Goal: Obtain resource: Obtain resource

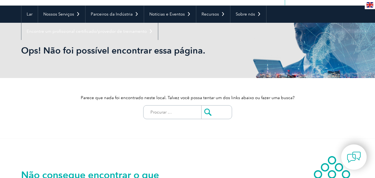
scroll to position [51, 0]
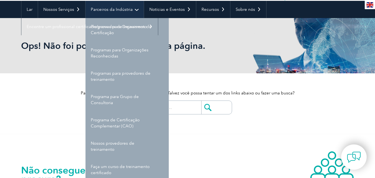
click at [101, 7] on font "Parceiros da Indústria" at bounding box center [112, 9] width 42 height 5
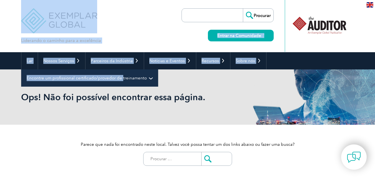
drag, startPoint x: 101, startPoint y: 7, endPoint x: 140, endPoint y: 86, distance: 88.0
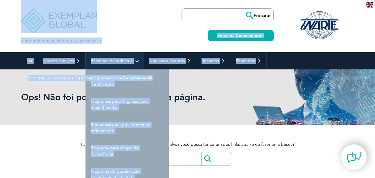
click at [106, 60] on font "Parceiros da Indústria" at bounding box center [112, 60] width 42 height 5
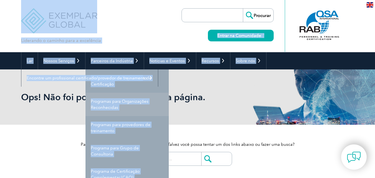
click at [119, 100] on font "Programas para Organizações Reconhecidas" at bounding box center [120, 104] width 58 height 11
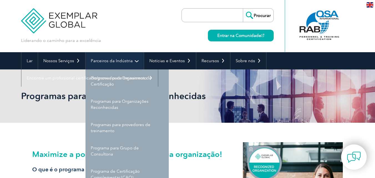
click at [115, 58] on link "Parceiros da Indústria" at bounding box center [115, 60] width 58 height 17
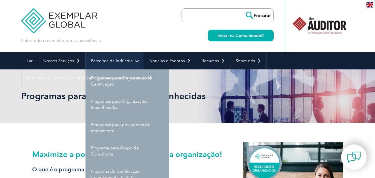
click at [121, 61] on font "Parceiros da Indústria" at bounding box center [112, 60] width 42 height 5
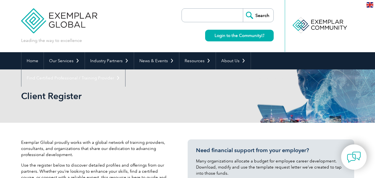
click at [81, 156] on p "Exemplar Global proudly works with a global network of training providers, cons…" at bounding box center [96, 148] width 150 height 18
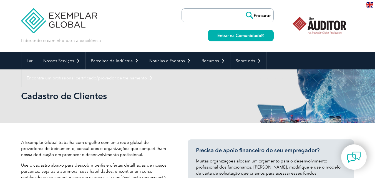
click at [140, 155] on p "A Exemplar Global trabalha com orgulho com uma rede global de provedores de tre…" at bounding box center [96, 148] width 150 height 18
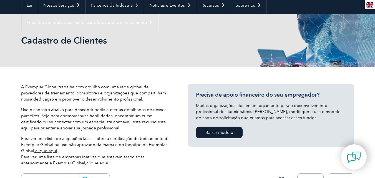
scroll to position [44, 0]
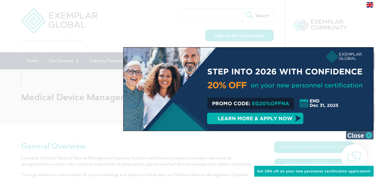
click at [365, 134] on img at bounding box center [360, 135] width 28 height 8
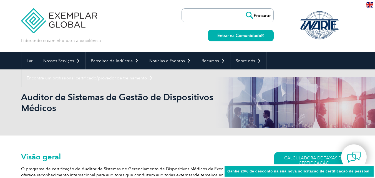
click at [75, 168] on font "O programa de certificação de Auditor de Sistemas de Gerenciamento de Dispositi…" at bounding box center [134, 174] width 227 height 17
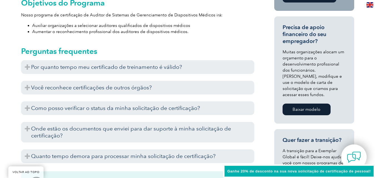
scroll to position [266, 0]
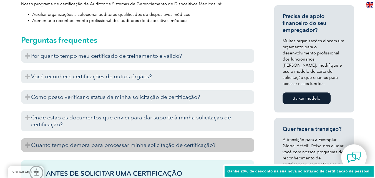
click at [112, 144] on h3 "Quanto tempo demora para processar minha solicitação de certificação?" at bounding box center [137, 145] width 233 height 14
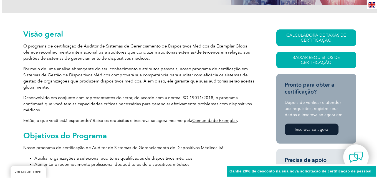
scroll to position [122, 0]
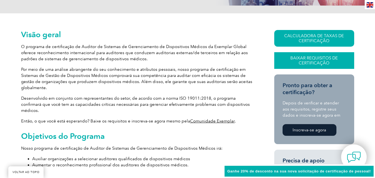
click at [316, 59] on font "Baixar Requisitos de Certificação" at bounding box center [313, 61] width 47 height 10
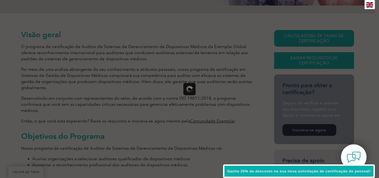
scroll to position [0, 0]
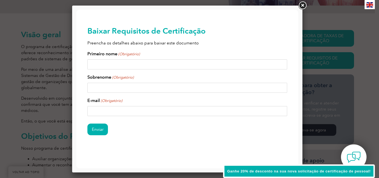
click at [109, 68] on input "Primeiro nome (Obrigatório)" at bounding box center [187, 64] width 200 height 10
click at [109, 68] on input "N" at bounding box center [187, 64] width 200 height 10
type input "Nicolas"
type input "Crispim"
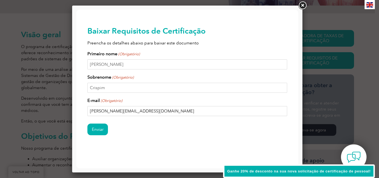
type input "nicolas.crisspin@hscglobalgroup.com"
click at [85, 130] on div "Baixar Requisitos de Certificação Preencha os detalhes abaixo para baixar este …" at bounding box center [187, 90] width 222 height 160
click at [97, 130] on input "Enviar" at bounding box center [97, 130] width 21 height 12
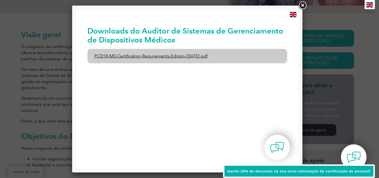
click at [157, 56] on font "PCD18-MD-Certification-Requirements-Edition-1-June-2020.pdf" at bounding box center [150, 56] width 113 height 5
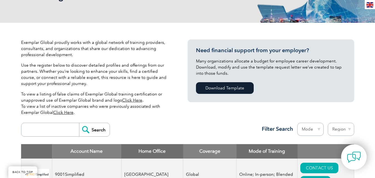
scroll to position [78, 0]
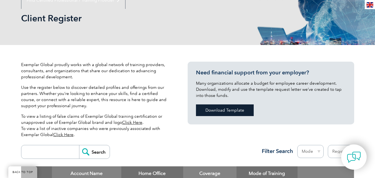
click at [235, 109] on link "Download Template" at bounding box center [225, 110] width 58 height 12
